Goal: Find specific page/section: Find specific page/section

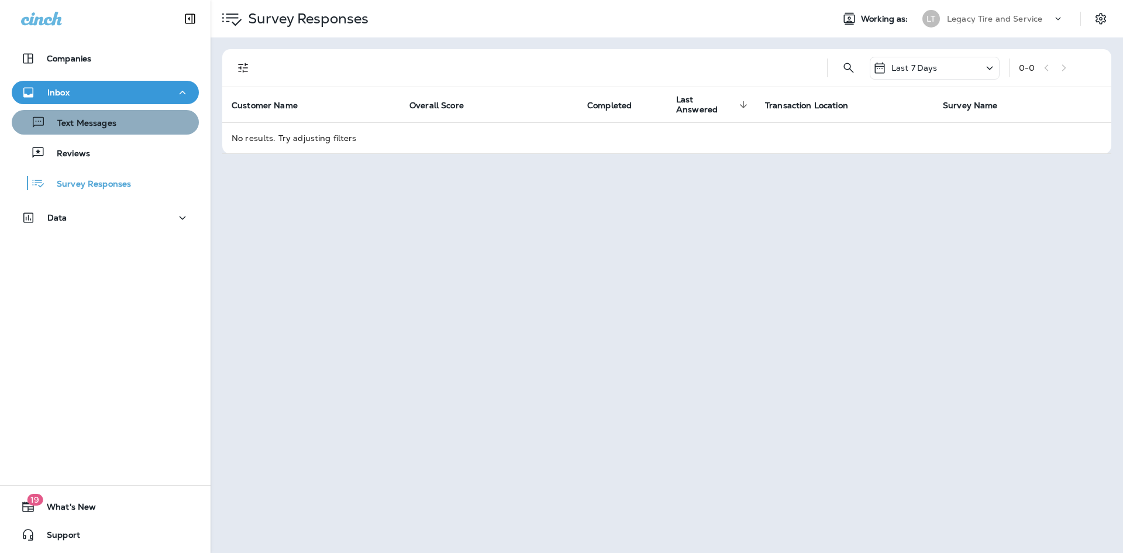
click at [133, 125] on div "Text Messages" at bounding box center [105, 122] width 178 height 18
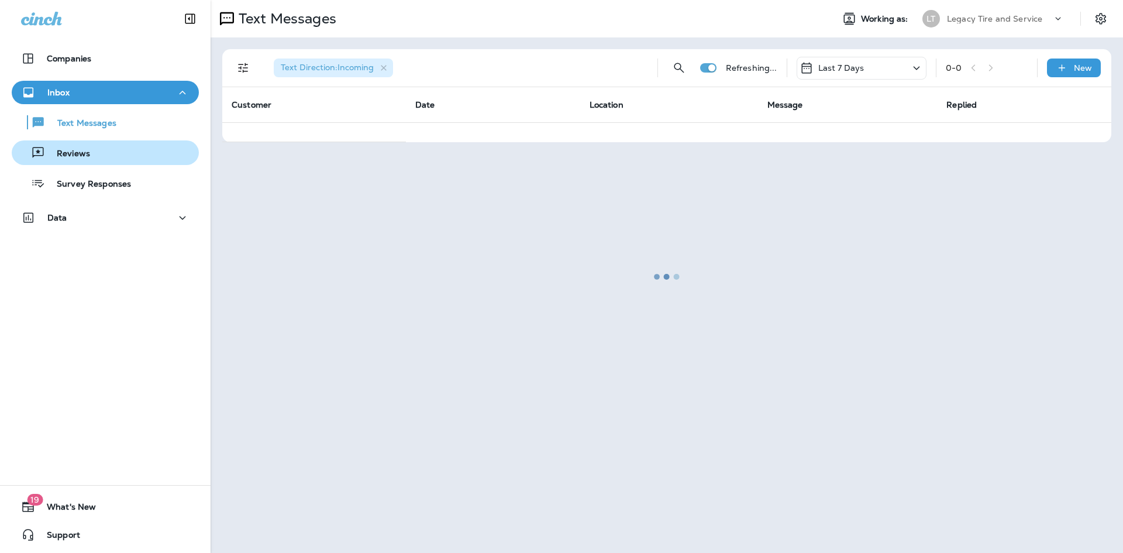
click at [94, 156] on div "Reviews" at bounding box center [105, 153] width 178 height 18
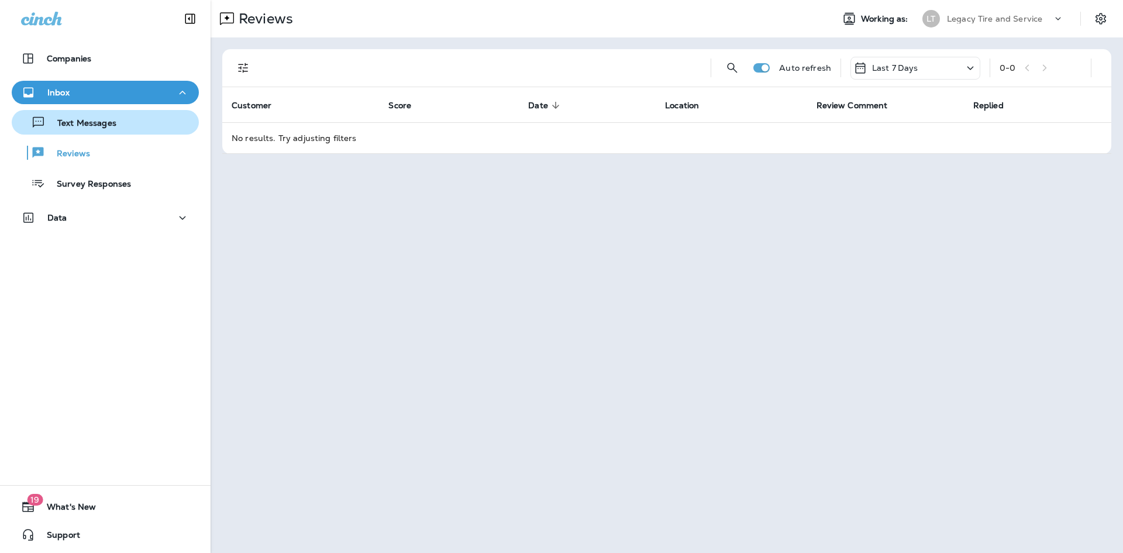
click at [99, 130] on div "Text Messages" at bounding box center [66, 122] width 100 height 18
